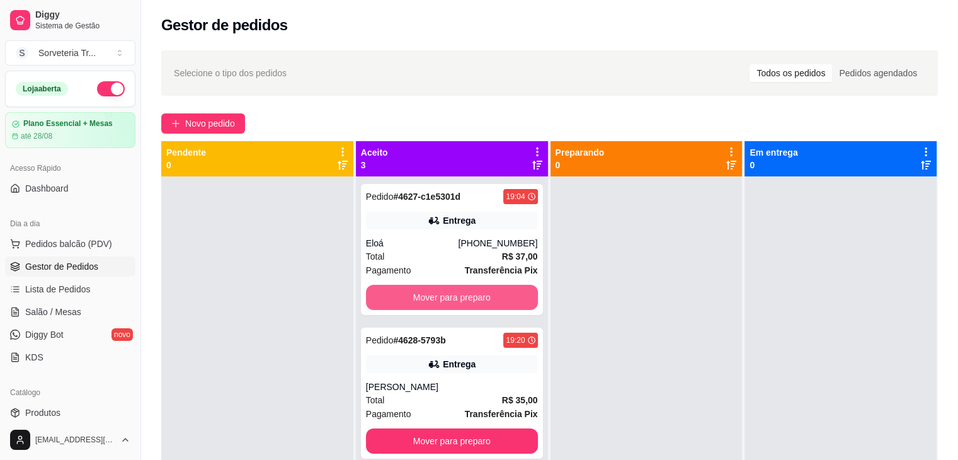
scroll to position [68, 0]
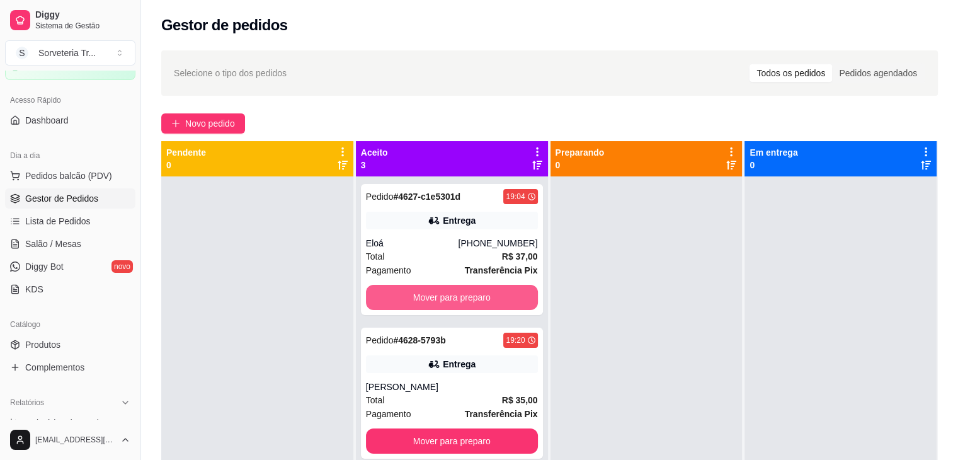
click at [461, 299] on button "Mover para preparo" at bounding box center [452, 297] width 172 height 25
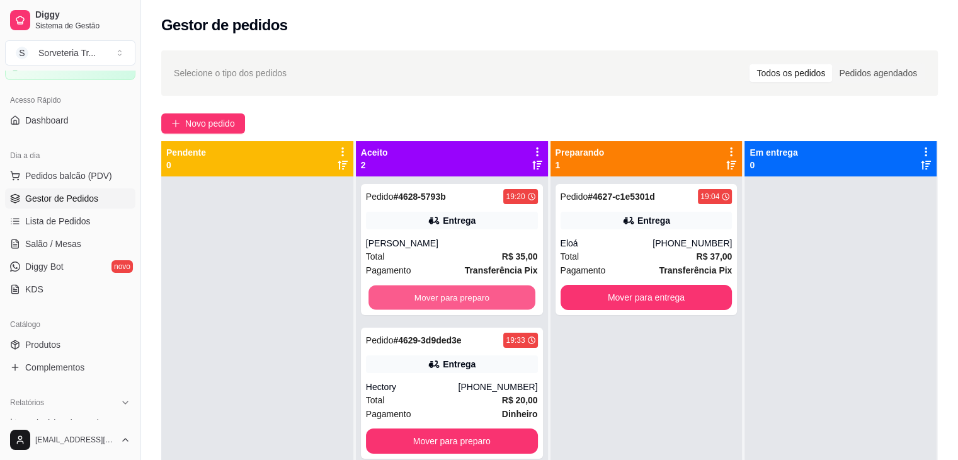
click at [461, 299] on button "Mover para preparo" at bounding box center [451, 297] width 167 height 25
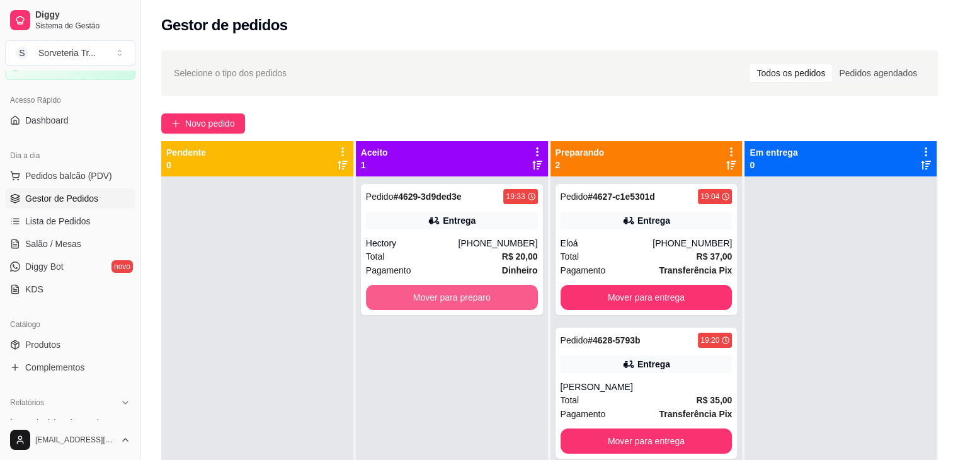
click at [461, 299] on button "Mover para preparo" at bounding box center [452, 297] width 172 height 25
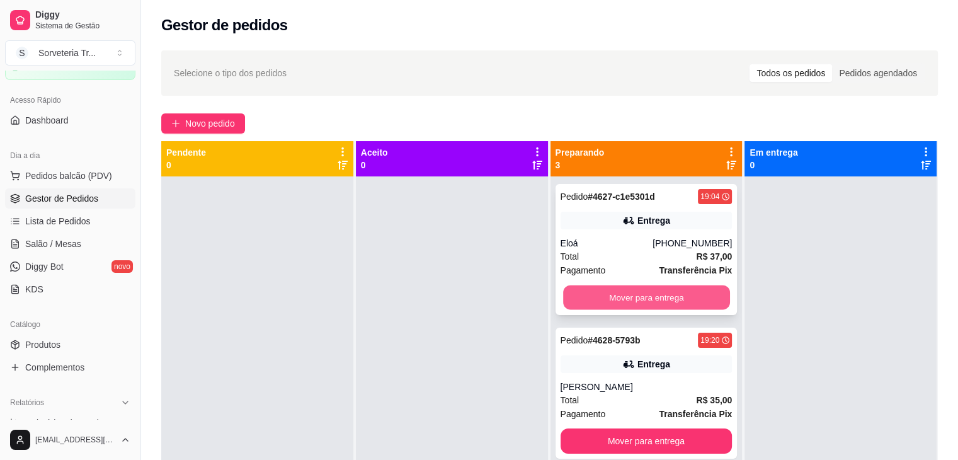
click at [637, 300] on button "Mover para entrega" at bounding box center [646, 297] width 167 height 25
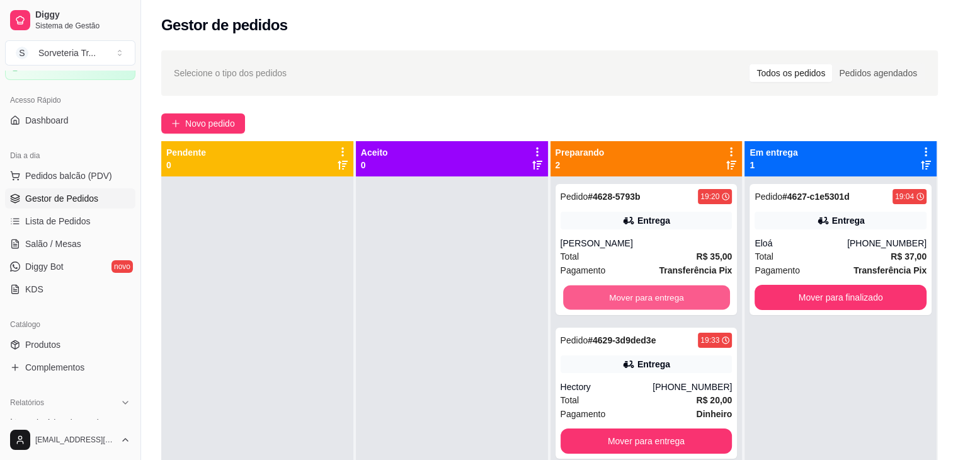
click at [637, 300] on button "Mover para entrega" at bounding box center [646, 297] width 167 height 25
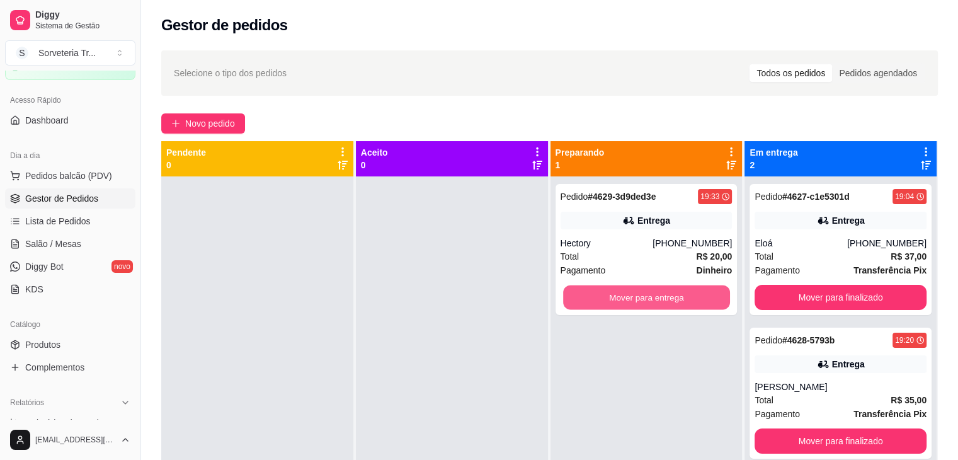
click at [637, 300] on button "Mover para entrega" at bounding box center [646, 297] width 167 height 25
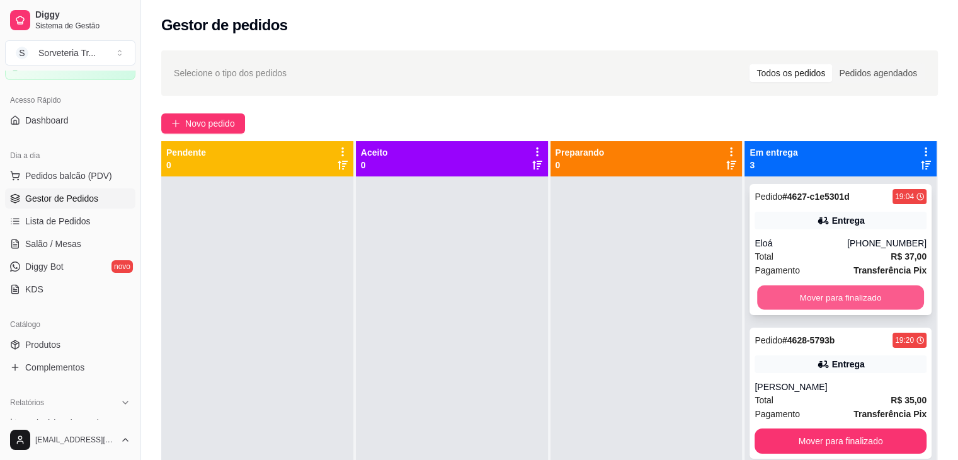
click at [859, 295] on button "Mover para finalizado" at bounding box center [840, 297] width 167 height 25
click at [859, 295] on div "Mover para finalizado" at bounding box center [840, 297] width 172 height 25
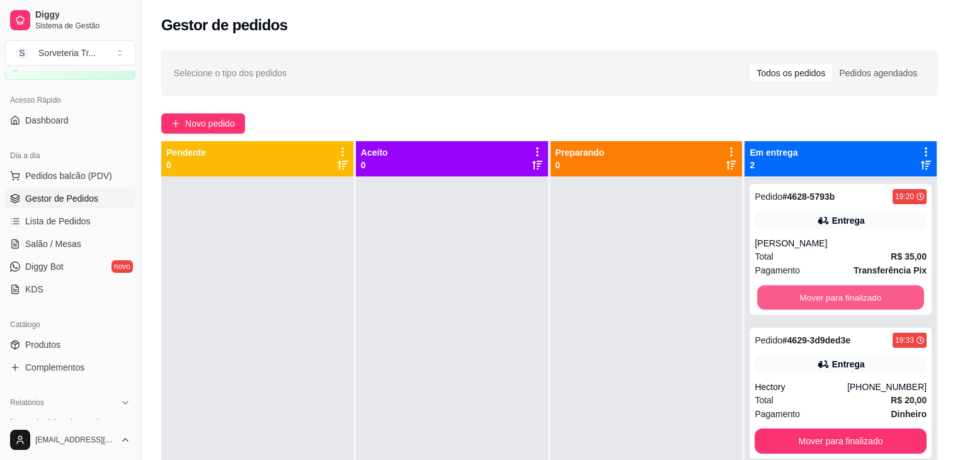
click at [859, 295] on button "Mover para finalizado" at bounding box center [840, 297] width 167 height 25
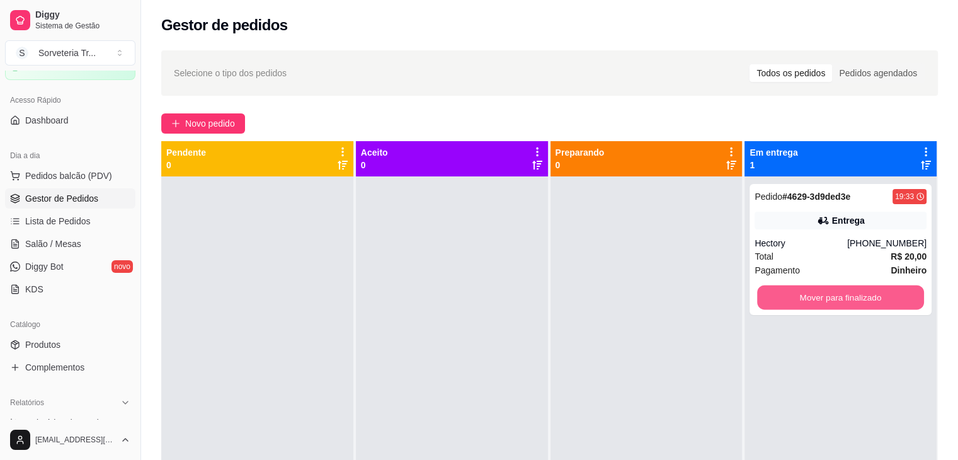
click at [859, 295] on button "Mover para finalizado" at bounding box center [840, 297] width 167 height 25
